Goal: Information Seeking & Learning: Learn about a topic

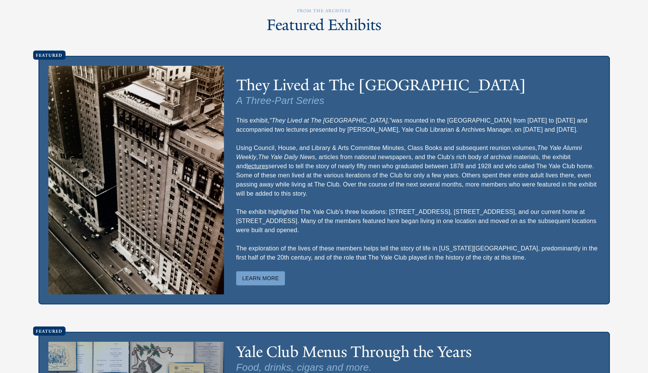
scroll to position [1888, 0]
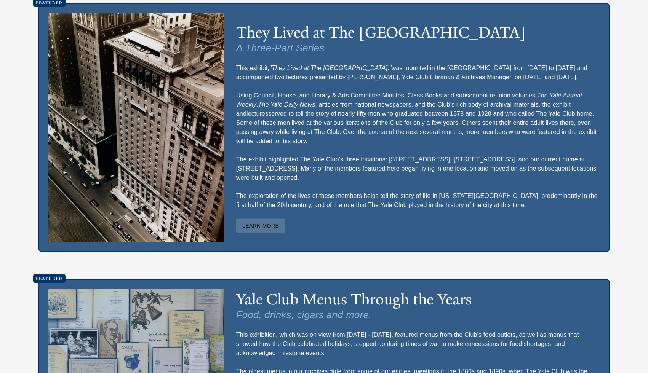
click at [279, 233] on button "Learn More" at bounding box center [260, 226] width 49 height 14
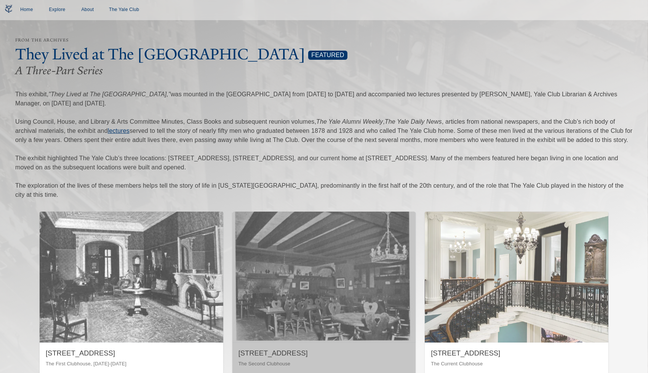
click at [279, 247] on img "button" at bounding box center [324, 277] width 184 height 131
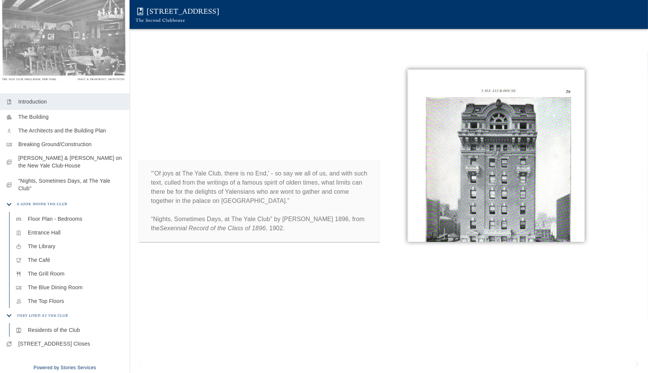
scroll to position [104, 0]
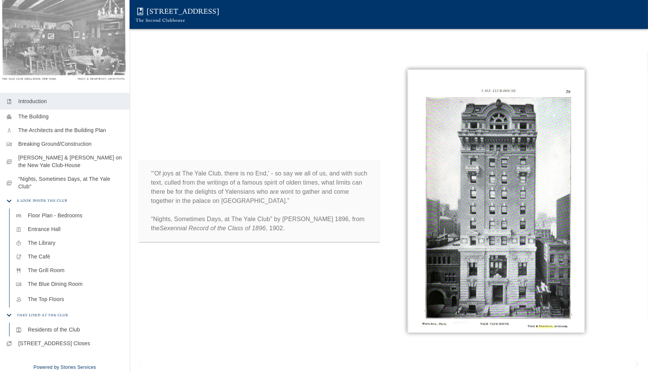
click at [62, 300] on p "The Top Floors" at bounding box center [76, 300] width 96 height 8
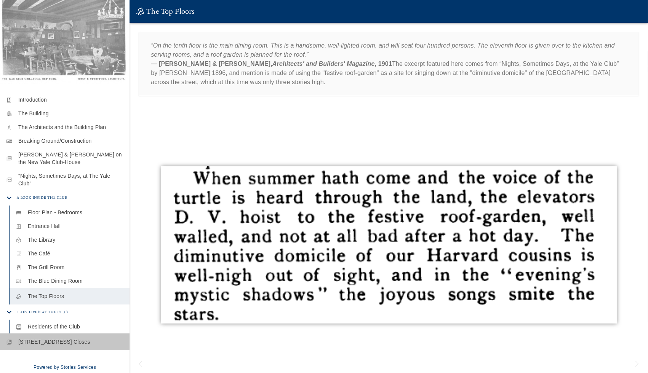
click at [72, 343] on p "[STREET_ADDRESS] Closes" at bounding box center [70, 342] width 105 height 8
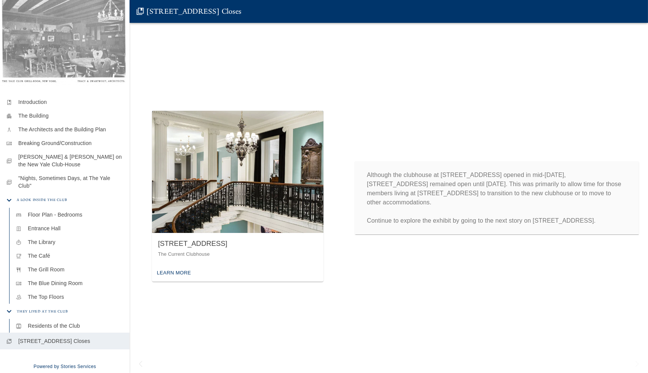
scroll to position [102, 0]
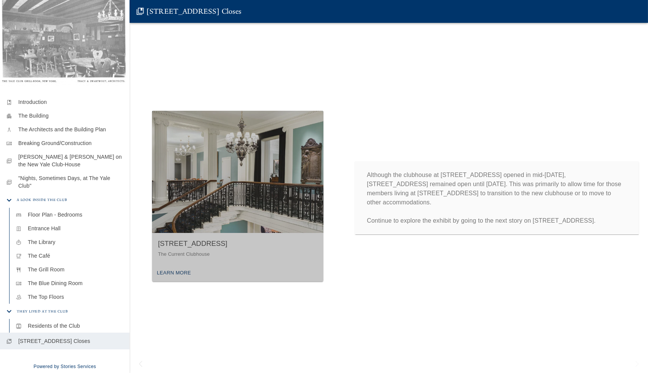
click at [224, 219] on img "button" at bounding box center [237, 172] width 171 height 122
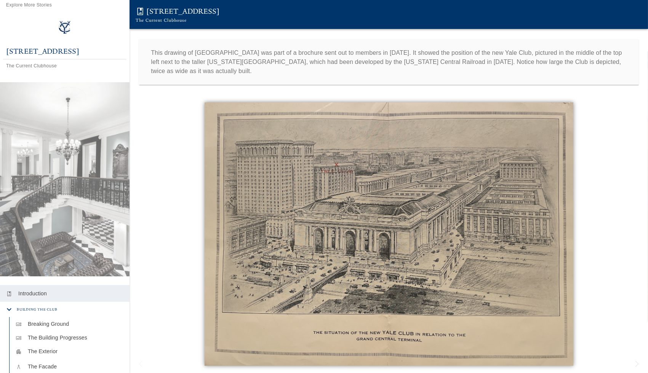
click at [69, 362] on div "architecture The Facade" at bounding box center [70, 367] width 120 height 17
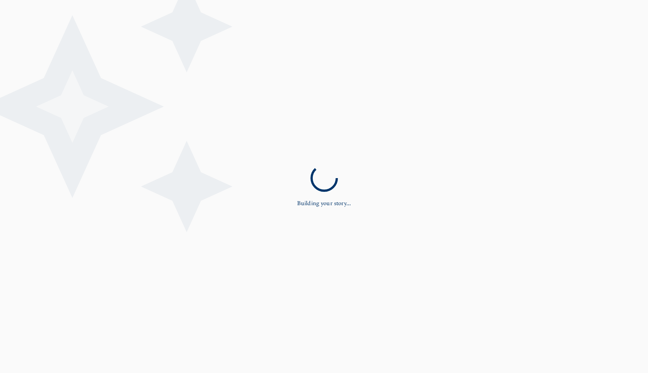
scroll to position [37, 0]
